Goal: Find specific page/section: Find specific page/section

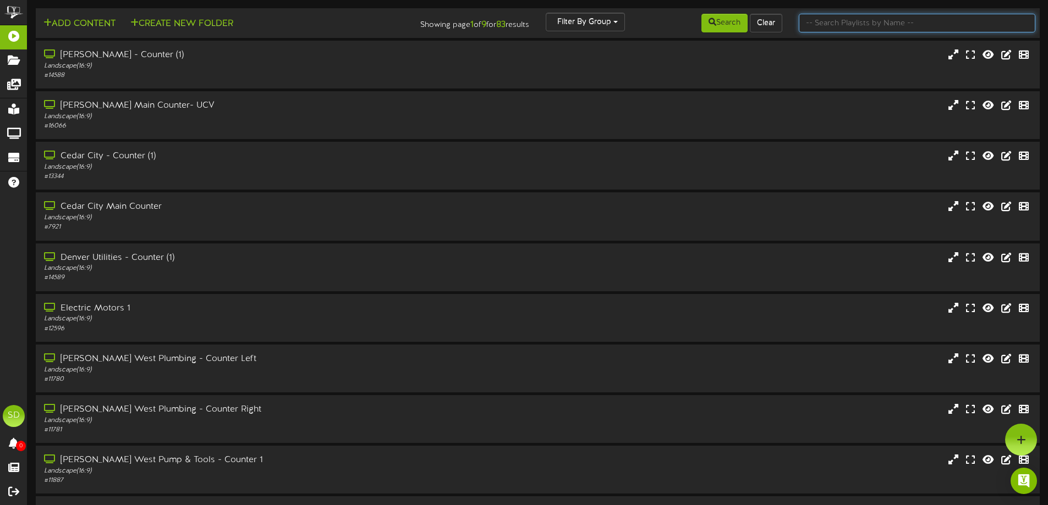
click at [855, 23] on input "text" at bounding box center [917, 23] width 236 height 19
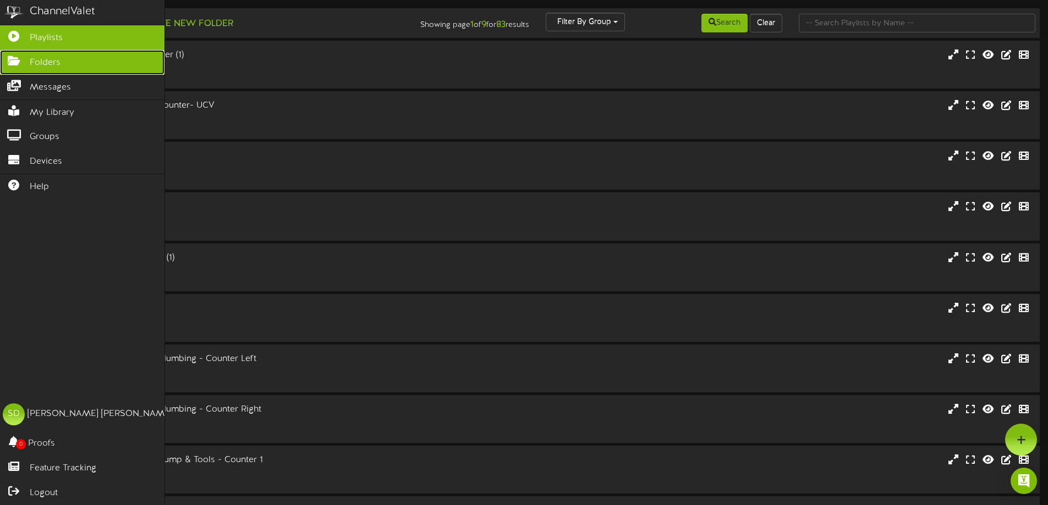
click at [35, 60] on span "Folders" at bounding box center [45, 63] width 31 height 13
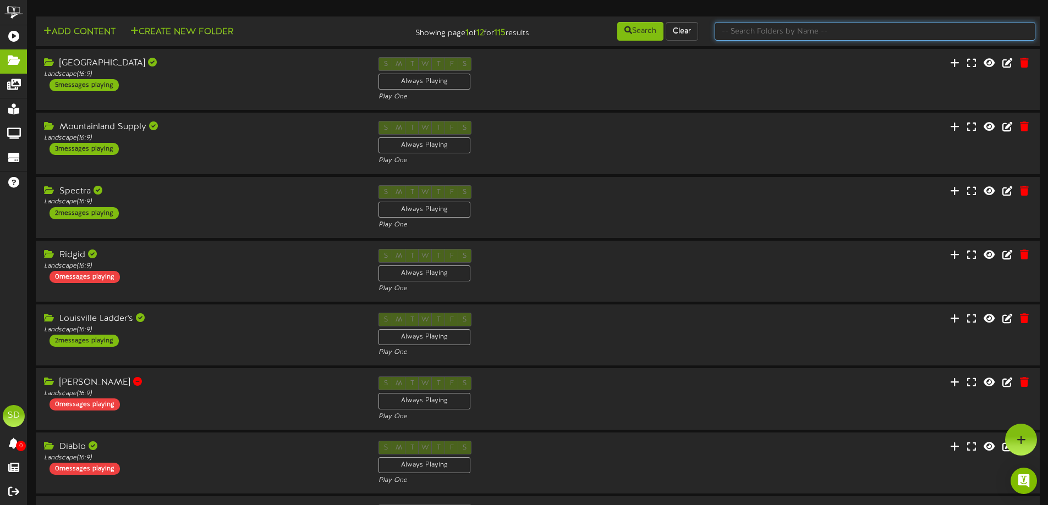
click at [793, 36] on input "text" at bounding box center [874, 31] width 321 height 19
type input "wichita"
click at [646, 31] on button "Search" at bounding box center [640, 31] width 46 height 19
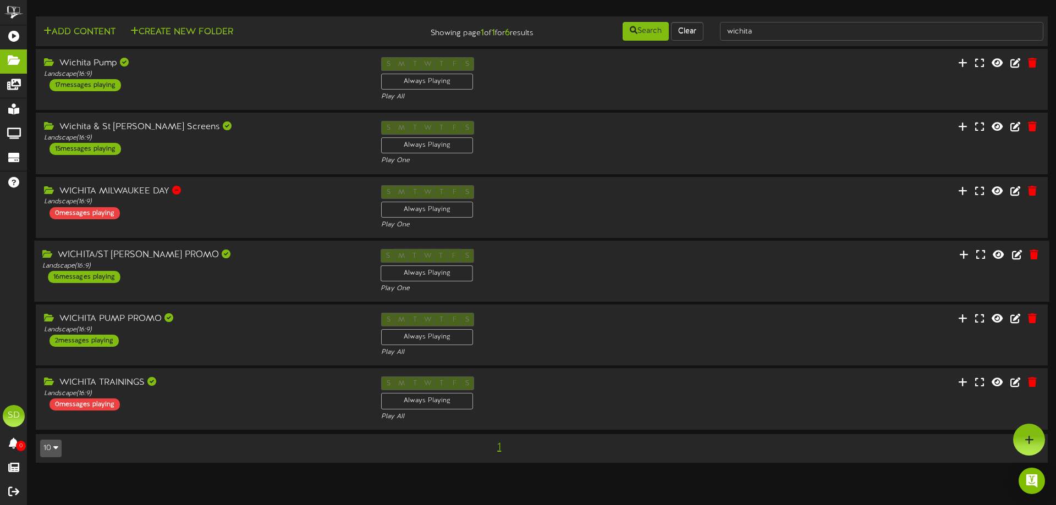
click at [239, 273] on div "WICHITA/ST JOE PROMO Landscape ( 16:9 ) 16 messages playing" at bounding box center [203, 266] width 338 height 34
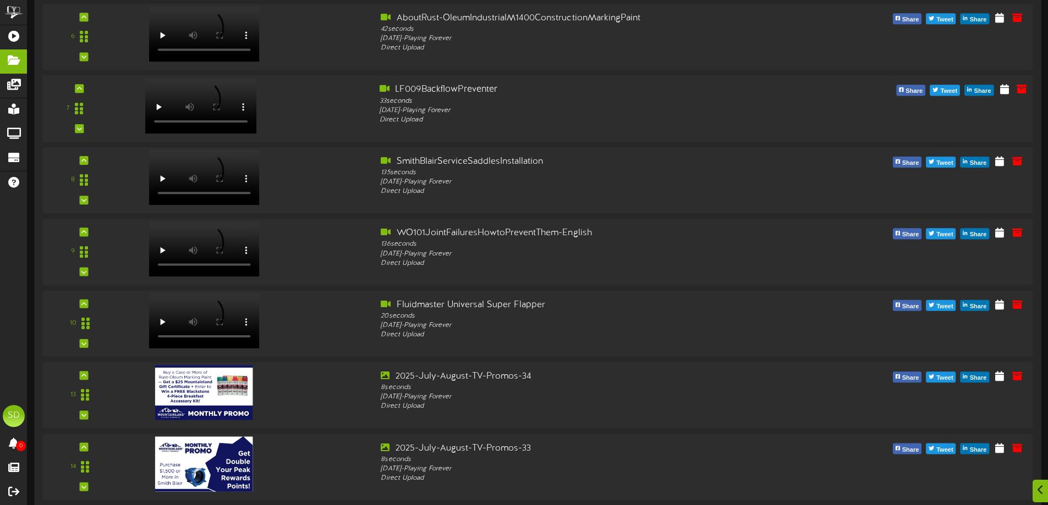
scroll to position [770, 0]
